Goal: Information Seeking & Learning: Learn about a topic

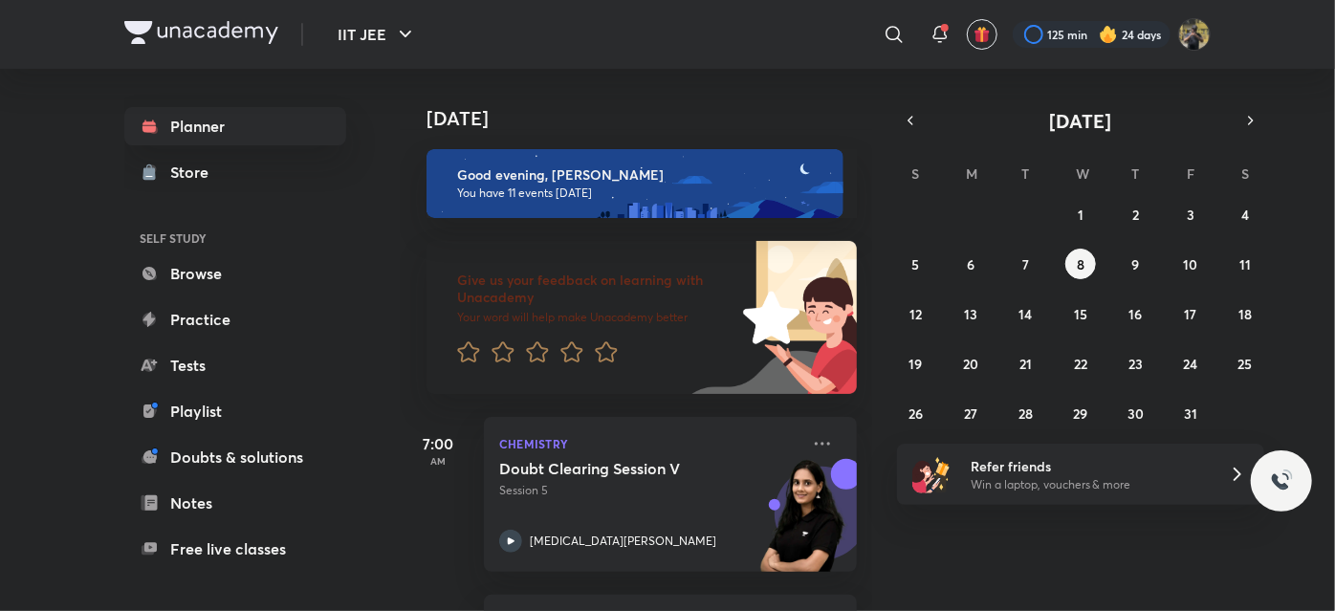
scroll to position [1694, 0]
